Goal: Navigation & Orientation: Find specific page/section

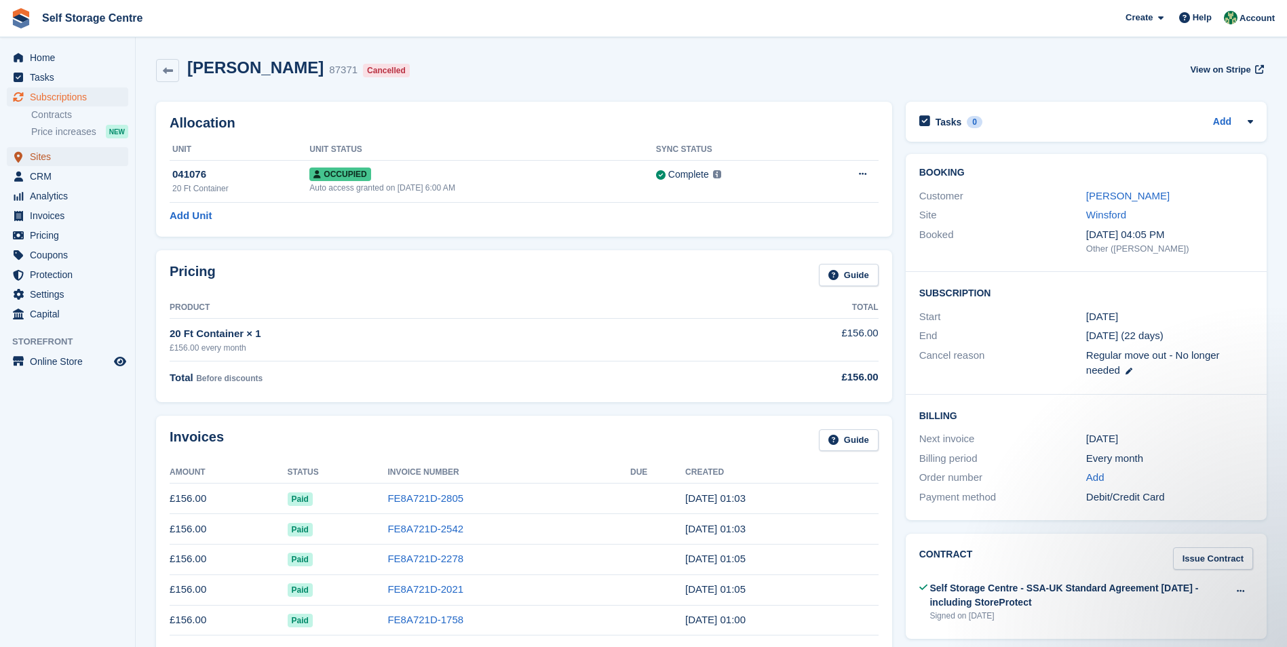
click at [50, 162] on span "Sites" at bounding box center [70, 156] width 81 height 19
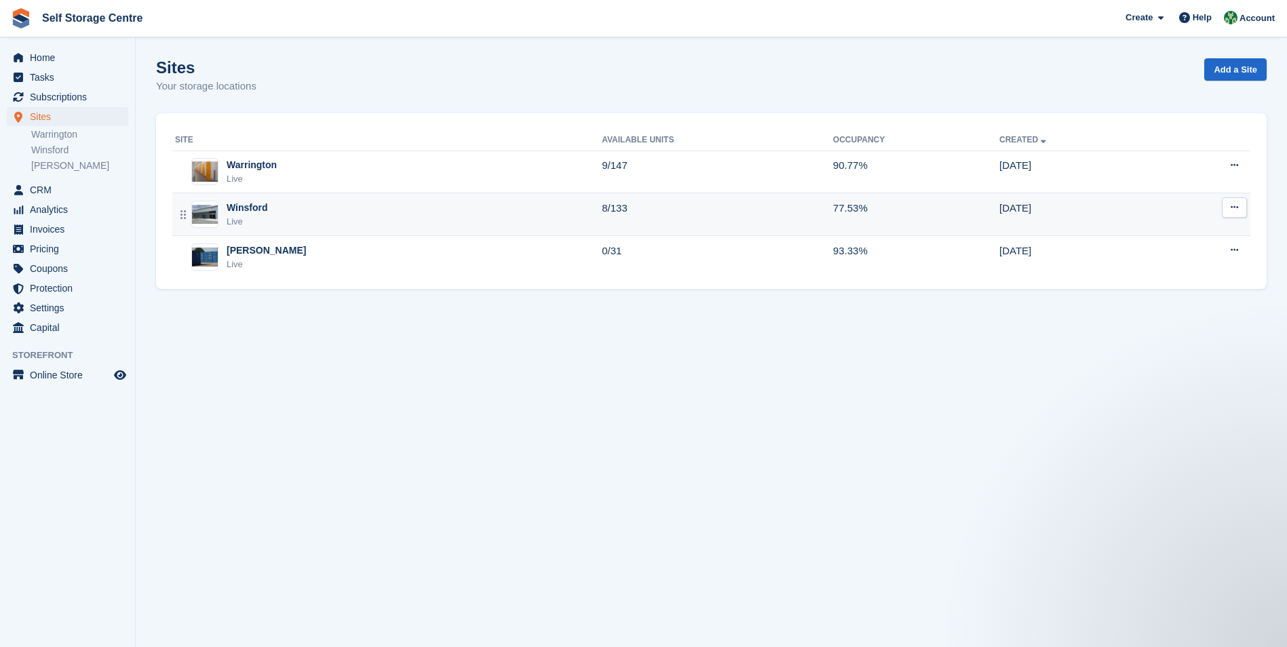
click at [353, 223] on div "Winsford Live" at bounding box center [388, 215] width 427 height 28
